Goal: Find specific page/section: Find specific page/section

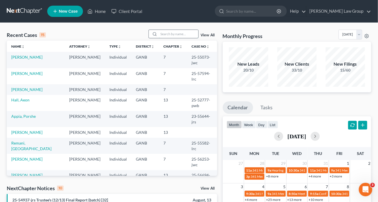
click at [173, 35] on input "search" at bounding box center [178, 34] width 39 height 8
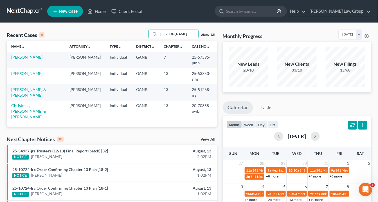
type input "[PERSON_NAME]"
click at [37, 56] on link "[PERSON_NAME]" at bounding box center [26, 57] width 31 height 5
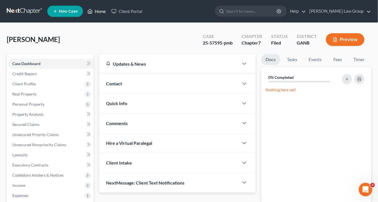
click at [100, 12] on link "Home" at bounding box center [97, 11] width 24 height 10
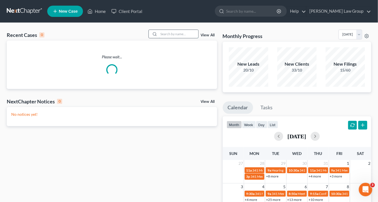
drag, startPoint x: 163, startPoint y: 34, endPoint x: 166, endPoint y: 31, distance: 4.6
click at [163, 32] on input "search" at bounding box center [178, 34] width 39 height 8
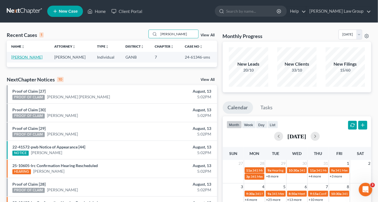
type input "[PERSON_NAME]"
click at [34, 58] on link "[PERSON_NAME]" at bounding box center [26, 57] width 31 height 5
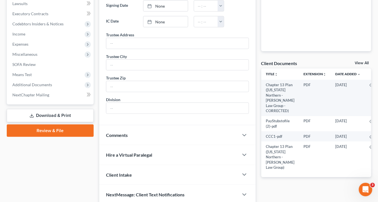
scroll to position [157, 0]
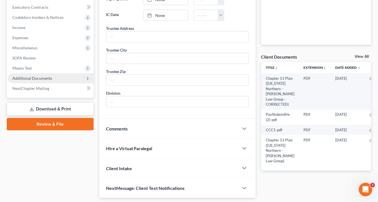
click at [33, 79] on span "Additional Documents" at bounding box center [32, 78] width 40 height 5
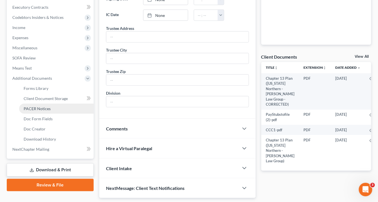
click at [46, 108] on span "PACER Notices" at bounding box center [37, 108] width 27 height 5
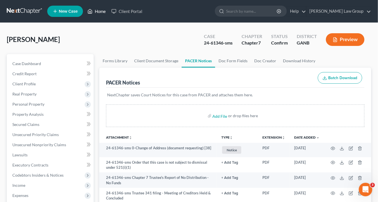
click at [104, 10] on link "Home" at bounding box center [97, 11] width 24 height 10
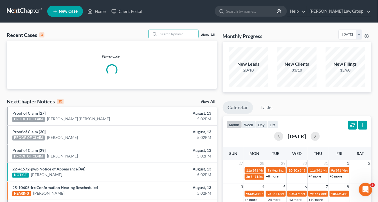
drag, startPoint x: 169, startPoint y: 35, endPoint x: 181, endPoint y: 43, distance: 14.9
click at [171, 35] on input "search" at bounding box center [178, 34] width 39 height 8
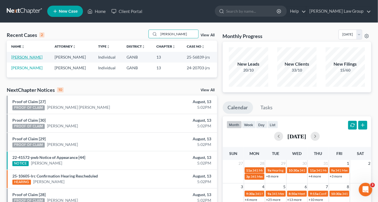
type input "[PERSON_NAME]"
click at [33, 57] on link "[PERSON_NAME]" at bounding box center [26, 57] width 31 height 5
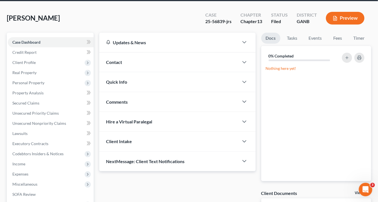
scroll to position [13, 0]
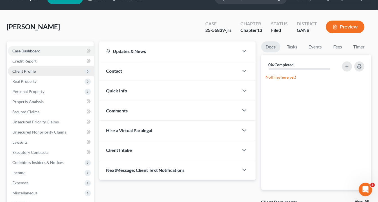
click at [24, 72] on span "Client Profile" at bounding box center [23, 71] width 23 height 5
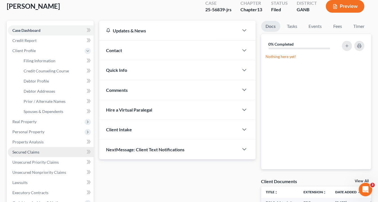
scroll to position [35, 0]
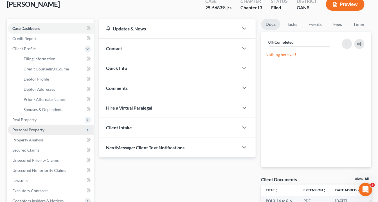
click at [28, 130] on span "Personal Property" at bounding box center [28, 129] width 32 height 5
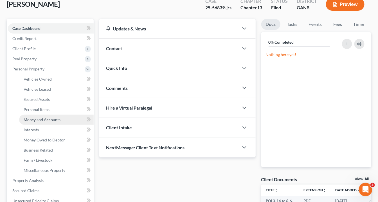
click at [35, 118] on span "Money and Accounts" at bounding box center [42, 119] width 37 height 5
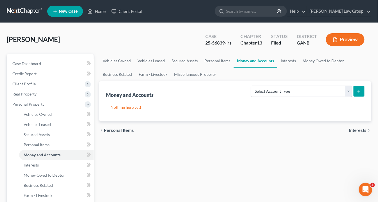
scroll to position [67, 0]
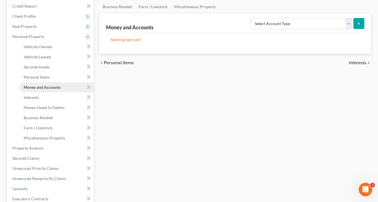
click at [57, 87] on span "Money and Accounts" at bounding box center [42, 87] width 37 height 5
click at [57, 86] on span "Money and Accounts" at bounding box center [42, 87] width 37 height 5
